Goal: Task Accomplishment & Management: Manage account settings

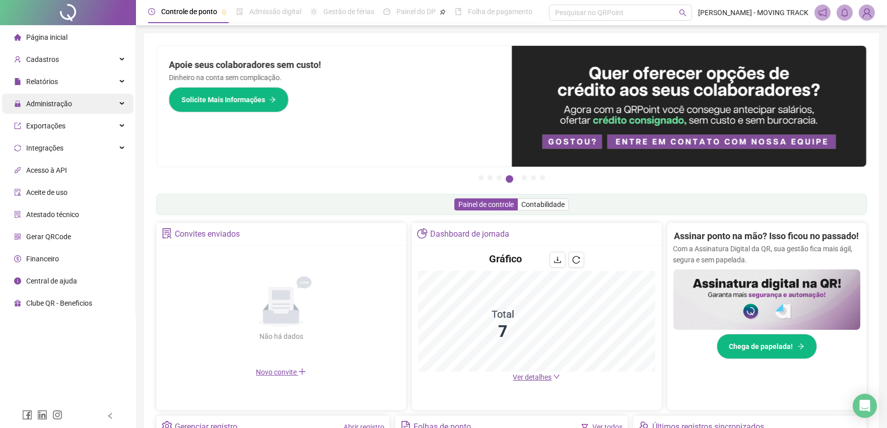
click at [49, 112] on span "Administração" at bounding box center [43, 104] width 58 height 20
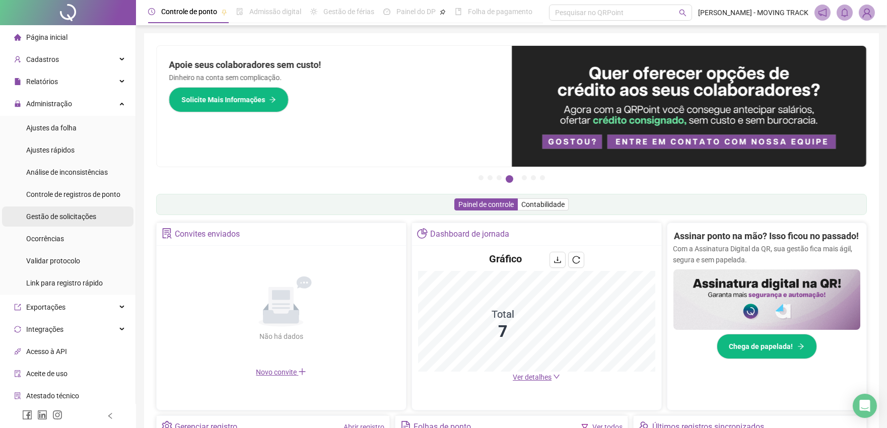
click at [53, 207] on div "Gestão de solicitações" at bounding box center [61, 216] width 70 height 20
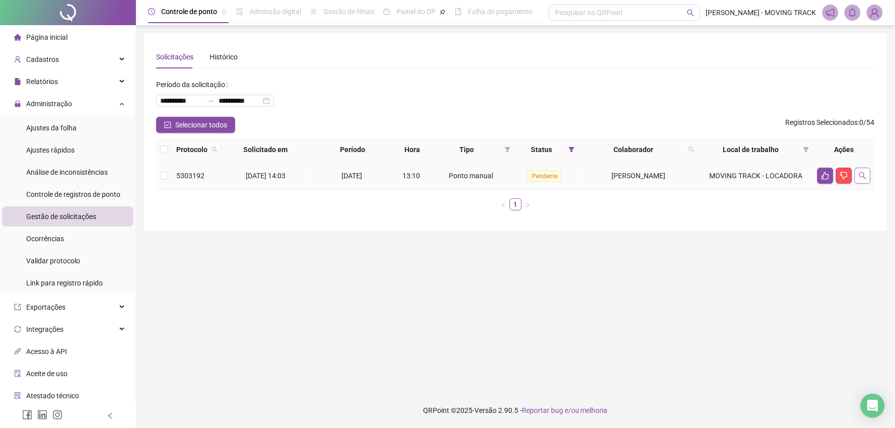
click at [860, 175] on icon "search" at bounding box center [862, 175] width 7 height 7
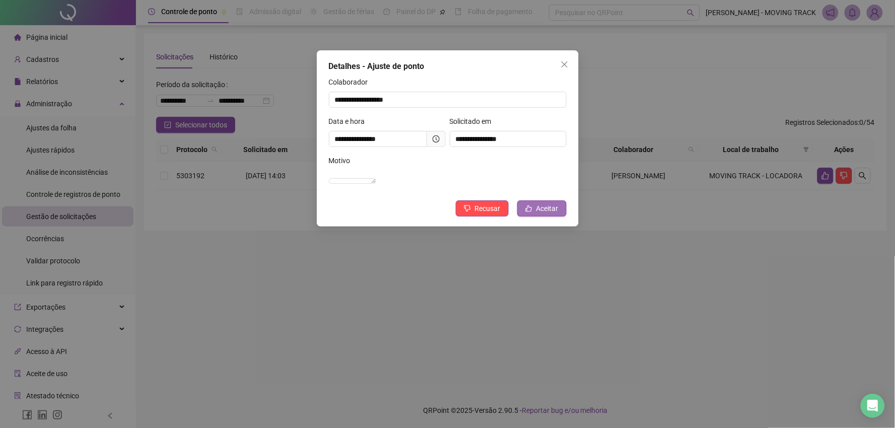
click at [559, 217] on button "Aceitar" at bounding box center [541, 208] width 49 height 16
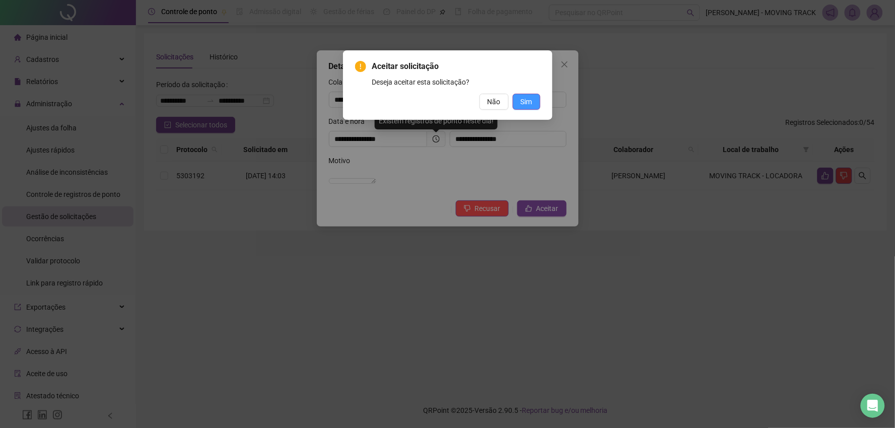
click at [520, 102] on button "Sim" at bounding box center [527, 102] width 28 height 16
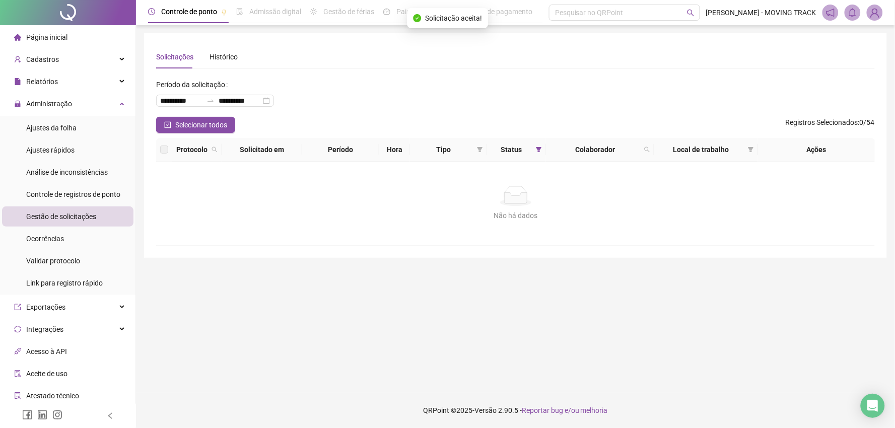
drag, startPoint x: 60, startPoint y: 14, endPoint x: 76, endPoint y: 2, distance: 19.7
click at [60, 14] on div at bounding box center [68, 12] width 136 height 25
